Goal: Navigation & Orientation: Find specific page/section

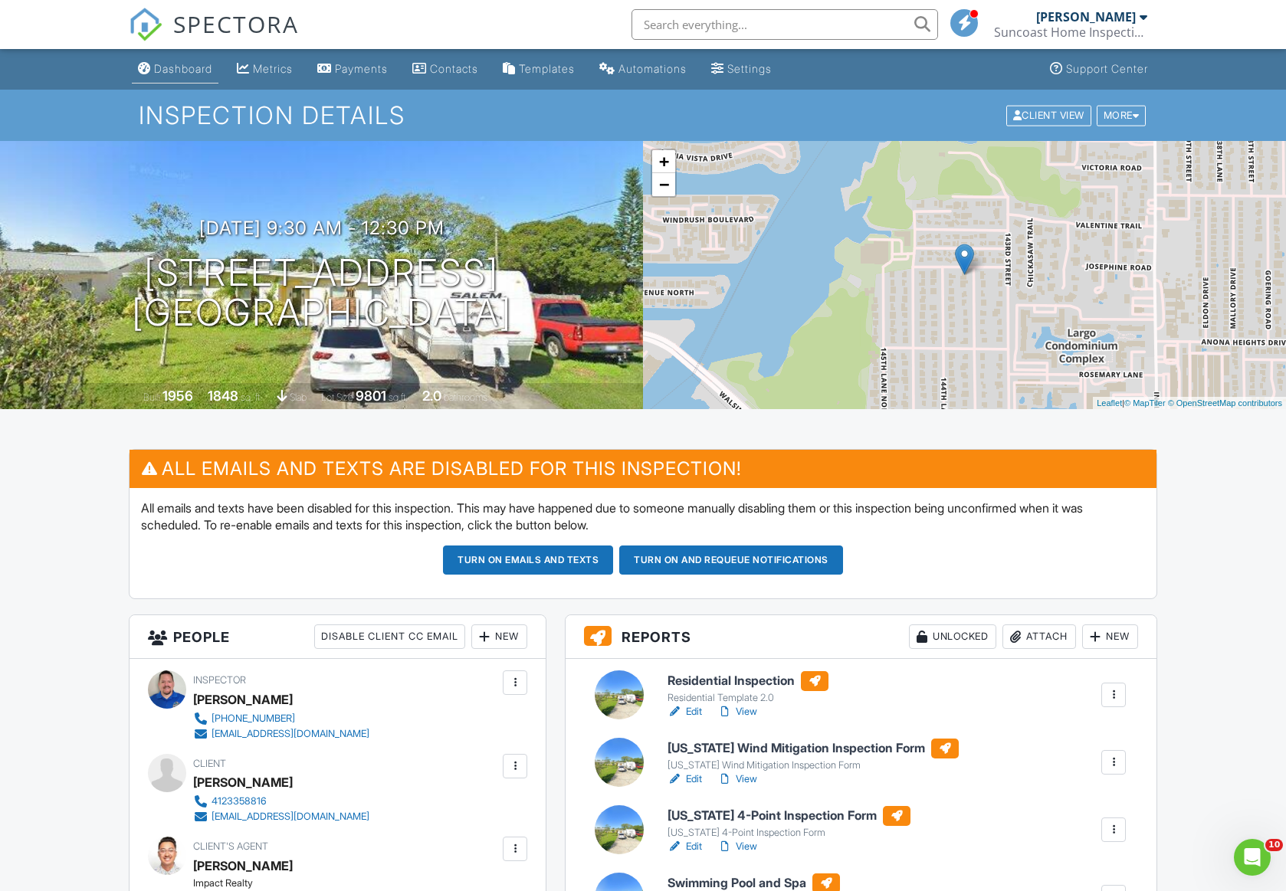
click at [174, 67] on div "Dashboard" at bounding box center [183, 68] width 58 height 13
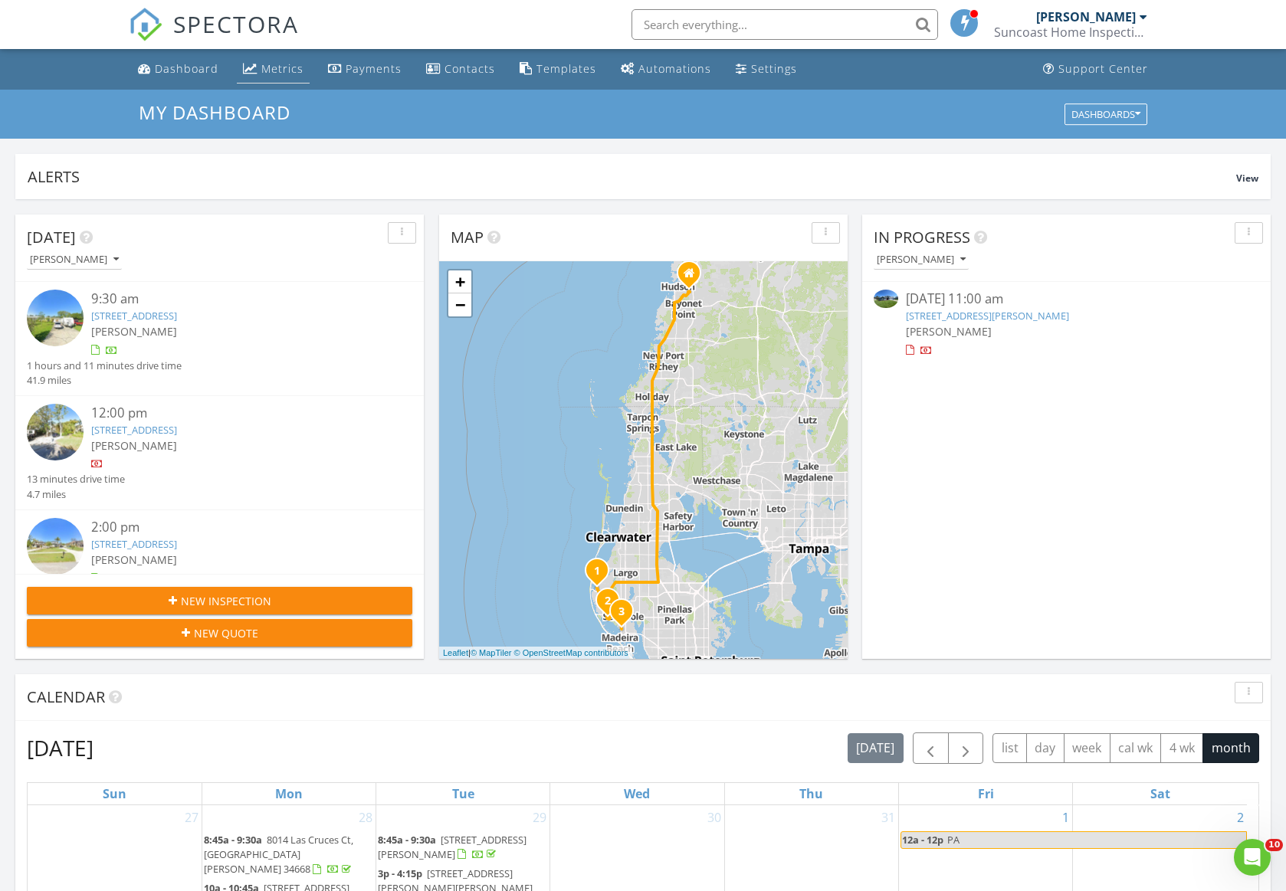
click at [250, 68] on div "Metrics" at bounding box center [250, 68] width 15 height 12
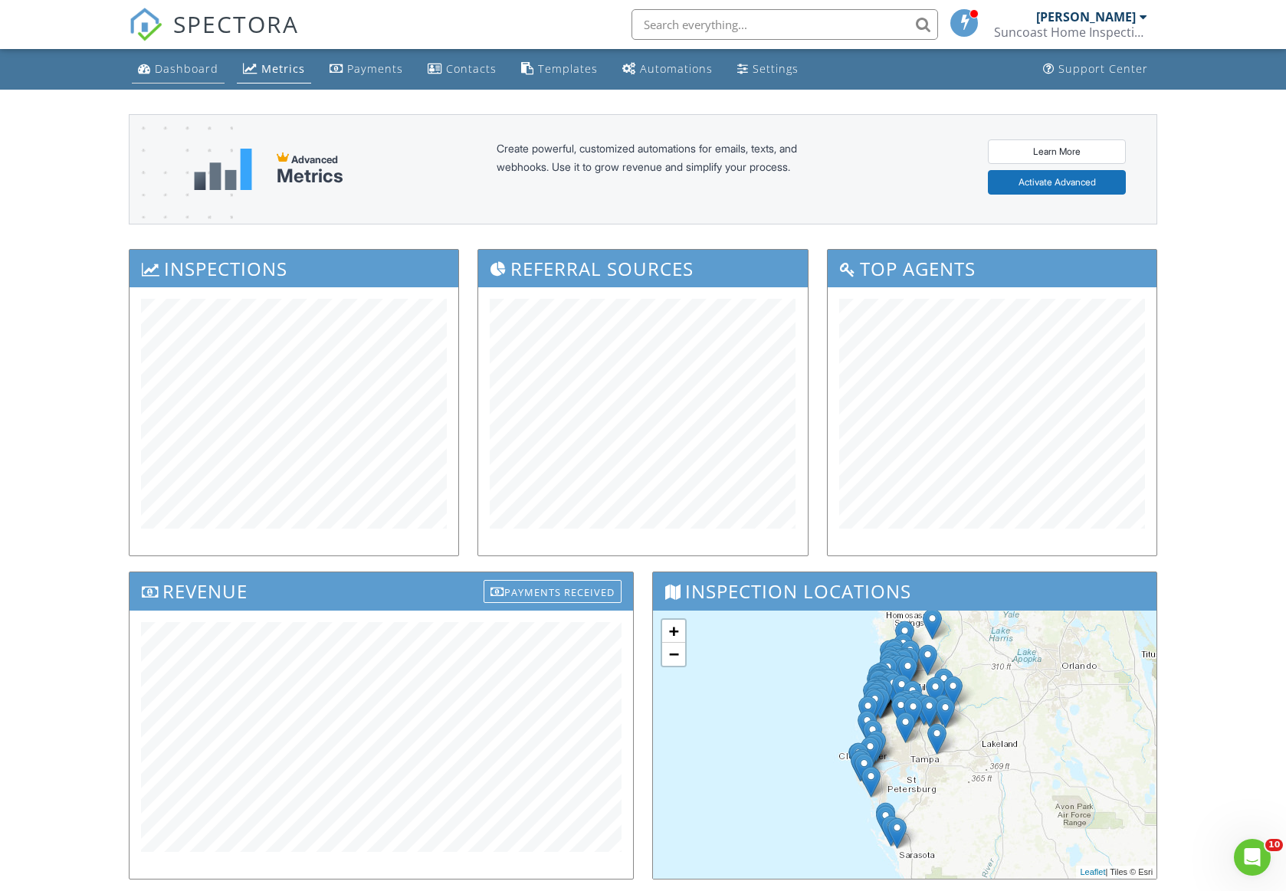
click at [198, 76] on link "Dashboard" at bounding box center [178, 69] width 93 height 28
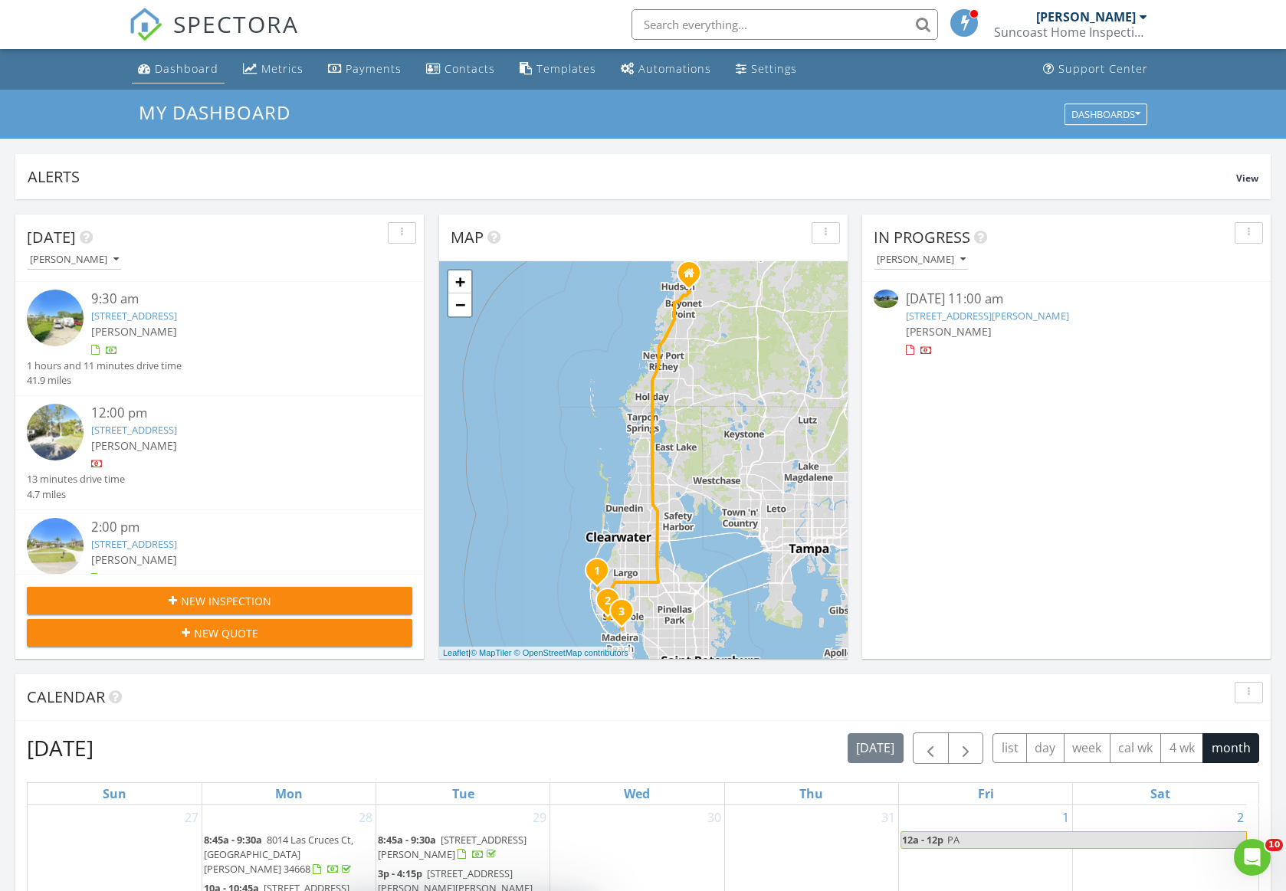
click at [167, 78] on link "Dashboard" at bounding box center [178, 69] width 93 height 28
